Goal: Navigation & Orientation: Find specific page/section

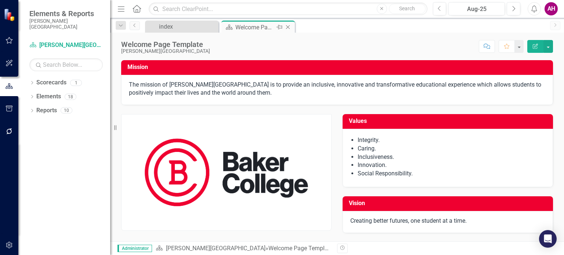
click at [259, 29] on div "Welcome Page Template" at bounding box center [254, 27] width 39 height 9
click at [256, 25] on div "Welcome Page Template" at bounding box center [254, 27] width 39 height 9
click at [192, 24] on div "index" at bounding box center [183, 26] width 48 height 9
click at [249, 28] on div "Welcome Page Template" at bounding box center [254, 27] width 39 height 9
click at [121, 13] on button "Menu" at bounding box center [121, 9] width 10 height 12
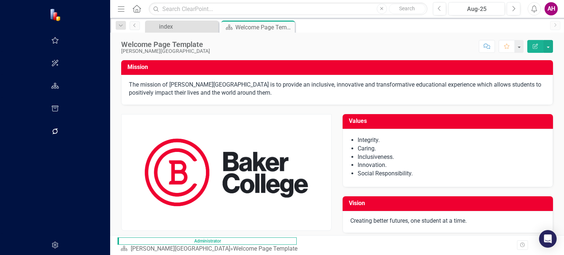
click at [116, 11] on icon "Menu" at bounding box center [121, 9] width 10 height 8
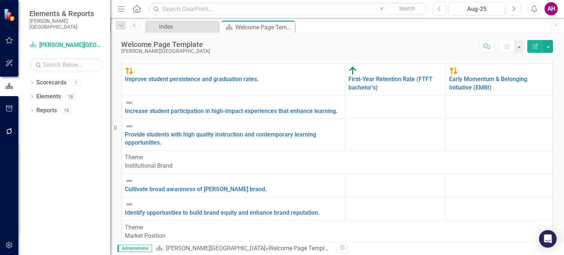
scroll to position [18, 0]
click at [9, 42] on icon "button" at bounding box center [10, 40] width 8 height 6
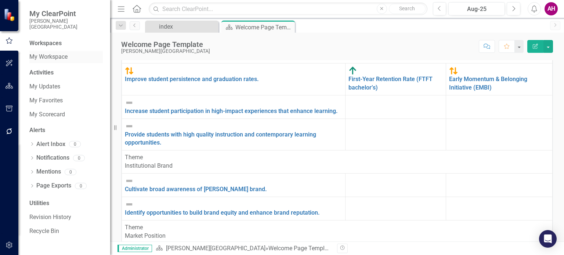
click at [61, 53] on link "My Workspace" at bounding box center [65, 57] width 73 height 8
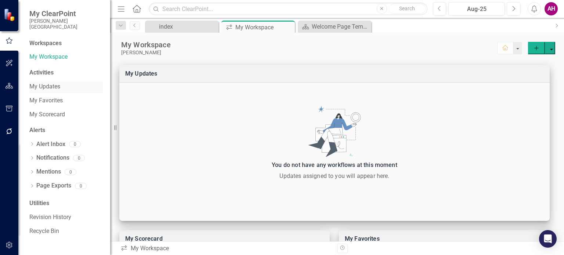
click at [54, 83] on link "My Updates" at bounding box center [65, 87] width 73 height 8
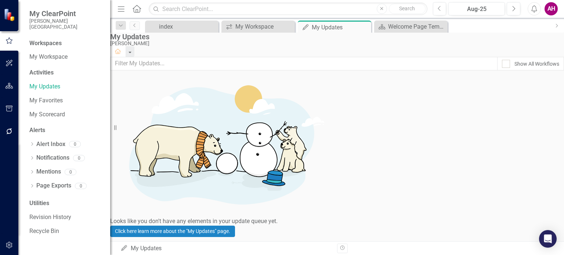
click at [549, 10] on div "AH" at bounding box center [551, 8] width 13 height 13
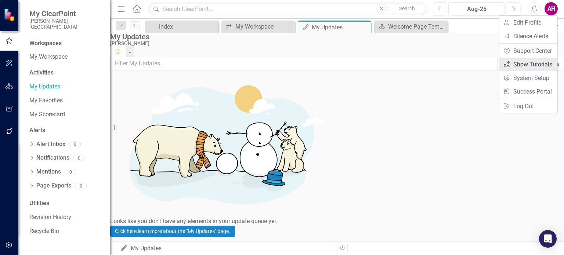
click at [529, 63] on link "icon.tutorial Show Tutorials" at bounding box center [528, 65] width 58 height 14
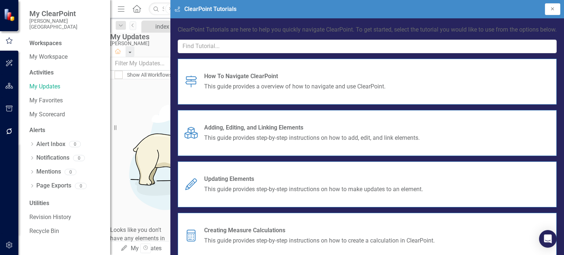
click at [554, 8] on icon "Close" at bounding box center [553, 9] width 6 height 4
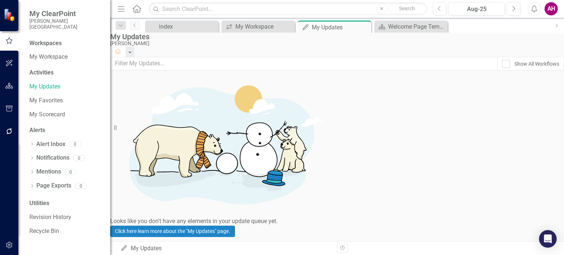
click at [550, 11] on div "AH" at bounding box center [551, 8] width 13 height 13
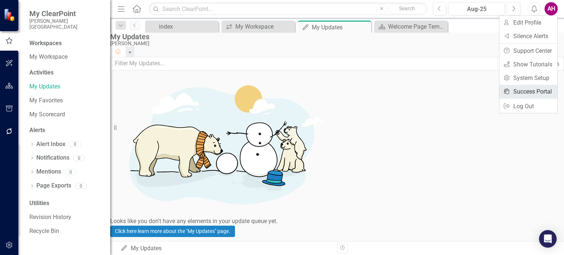
click at [529, 91] on link "icon.portal Success Portal" at bounding box center [528, 92] width 58 height 14
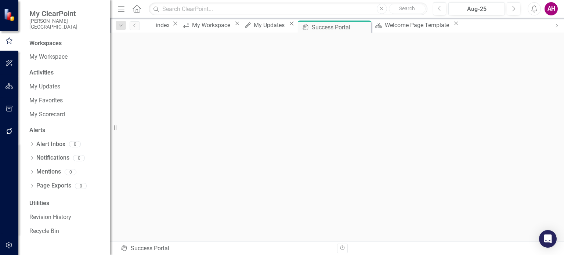
scroll to position [2, 0]
